Goal: Communication & Community: Ask a question

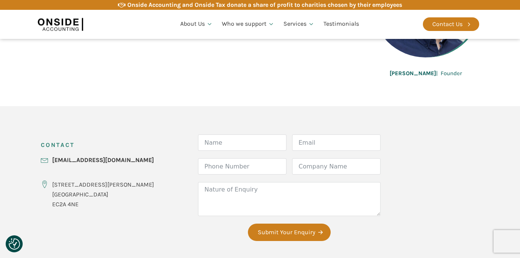
scroll to position [221, 0]
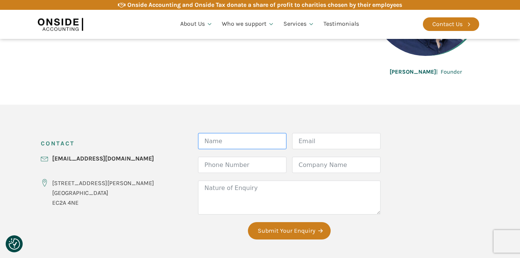
click at [204, 146] on input "Name" at bounding box center [242, 141] width 88 height 16
type input "[PERSON_NAME]"
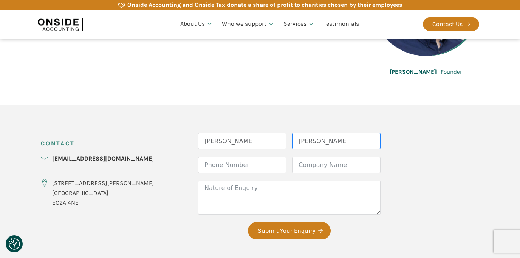
type input "[PERSON_NAME][EMAIL_ADDRESS][DOMAIN_NAME]"
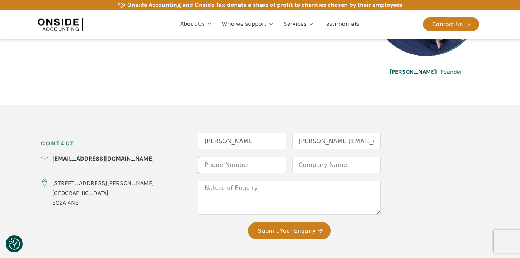
click at [233, 164] on input "Phone Number" at bounding box center [242, 165] width 88 height 16
click at [292, 162] on input "Company Name" at bounding box center [336, 165] width 88 height 16
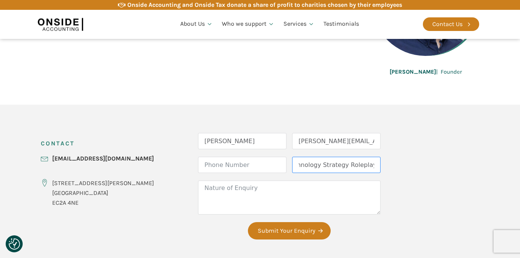
scroll to position [0, 14]
type input "Technology Strategy Roleplay"
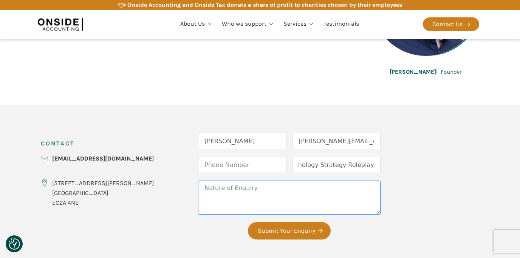
scroll to position [0, 0]
click at [247, 184] on textarea "Nature of Enquiry" at bounding box center [289, 198] width 182 height 34
paste textarea "[URL][DOMAIN_NAME]"
type textarea "[URL][DOMAIN_NAME]"
paste textarea "Hi [PERSON_NAME] and [PERSON_NAME], Received your reference from a UK charities…"
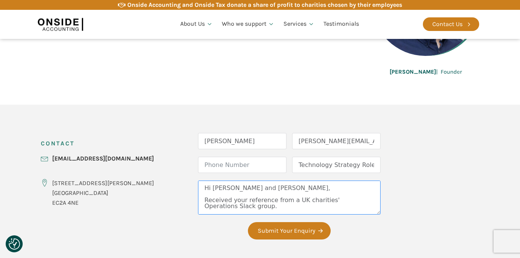
drag, startPoint x: 239, startPoint y: 188, endPoint x: 196, endPoint y: 189, distance: 42.7
click at [198, 189] on textarea "Hi [PERSON_NAME] and [PERSON_NAME], Received your reference from a UK charities…" at bounding box center [289, 198] width 182 height 34
click at [244, 199] on textarea "Hi [PERSON_NAME], Received your reference from a UK charities' Operations Slack…" at bounding box center [289, 198] width 182 height 34
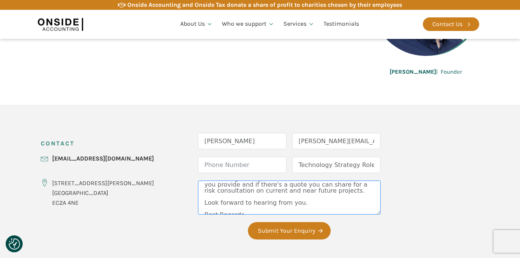
scroll to position [126, 0]
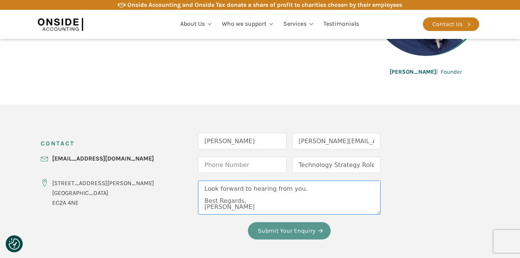
type textarea "Hi [PERSON_NAME], Received your reference from a UK charities' Operations Slack…"
click at [261, 231] on button "Submit Your Enquiry" at bounding box center [289, 230] width 83 height 17
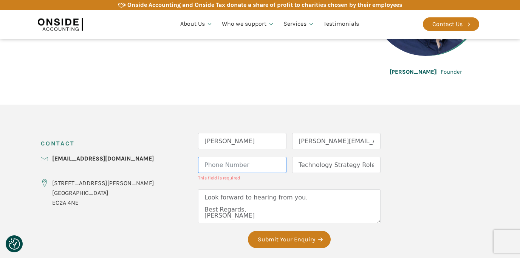
click at [227, 172] on input "Phone Number" at bounding box center [242, 165] width 88 height 16
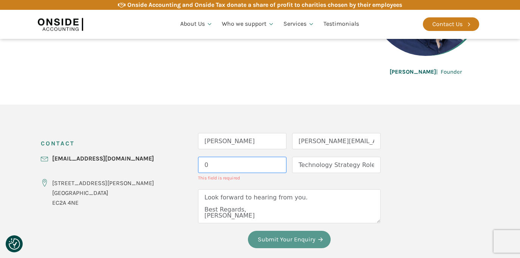
type input "0"
click at [270, 246] on fieldset "Form Name [PERSON_NAME] Email [PERSON_NAME][EMAIL_ADDRESS][DOMAIN_NAME] Phone N…" at bounding box center [289, 194] width 182 height 123
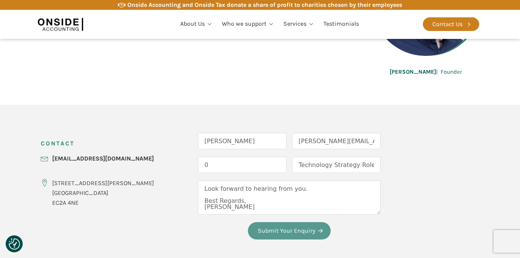
click at [271, 237] on button "Submit Your Enquiry" at bounding box center [289, 230] width 83 height 17
